Goal: Find specific page/section: Find specific page/section

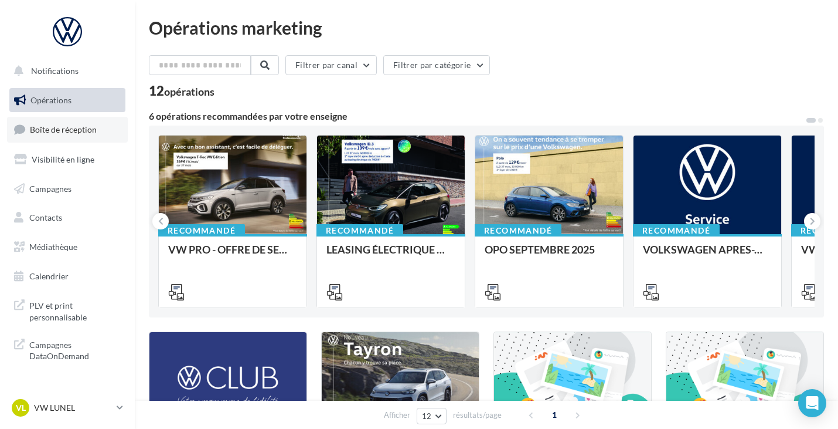
click at [43, 125] on span "Boîte de réception" at bounding box center [63, 129] width 67 height 10
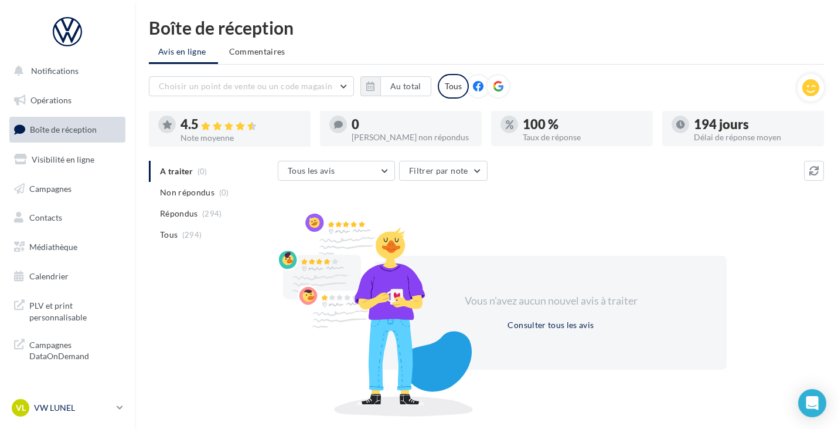
click at [100, 399] on div "VL VW LUNEL vw-lun-eli" at bounding box center [62, 408] width 100 height 18
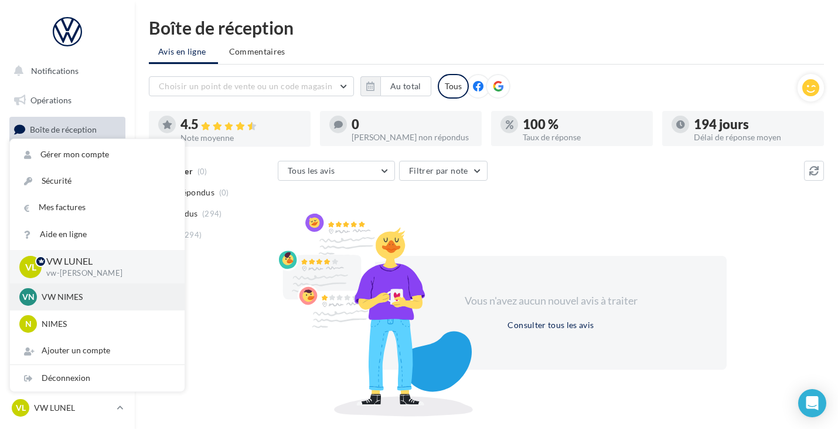
click at [107, 298] on p "VW NIMES" at bounding box center [106, 297] width 129 height 12
